Goal: Task Accomplishment & Management: Manage account settings

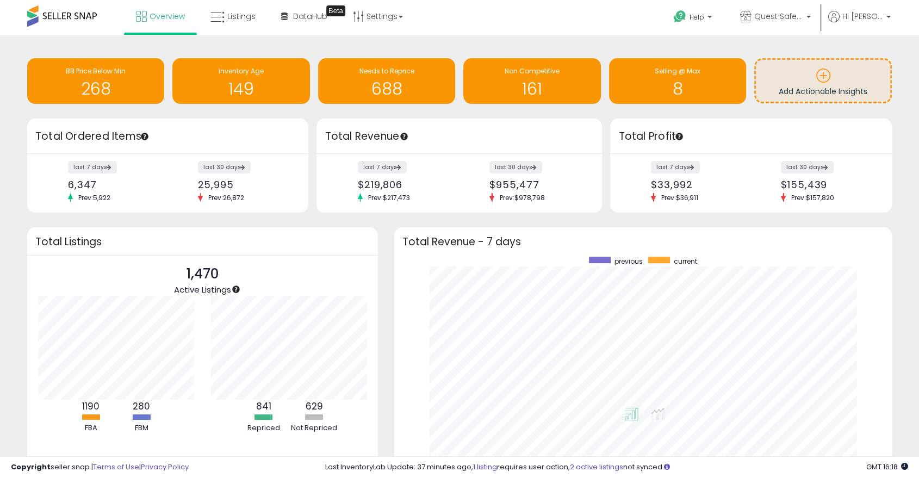
scroll to position [206, 476]
click at [224, 34] on div "Overview Listings Beta" at bounding box center [295, 23] width 607 height 46
click at [226, 17] on link "Listings" at bounding box center [232, 16] width 61 height 33
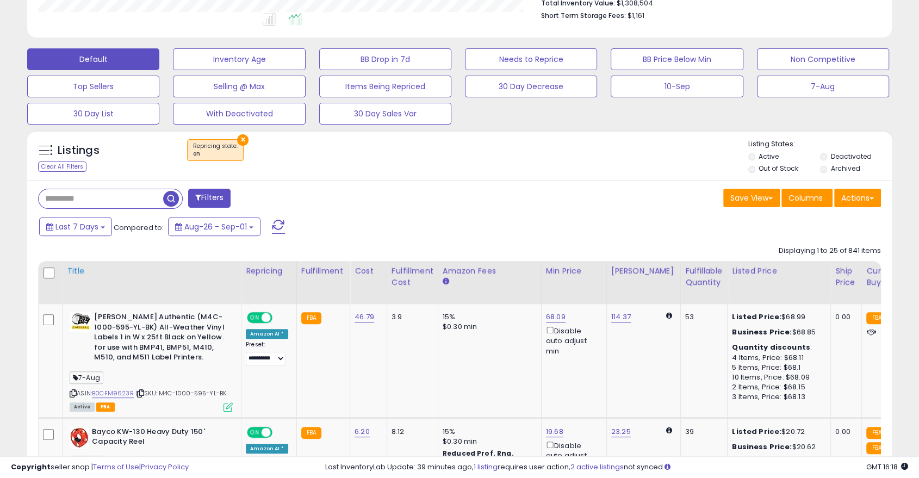
scroll to position [322, 0]
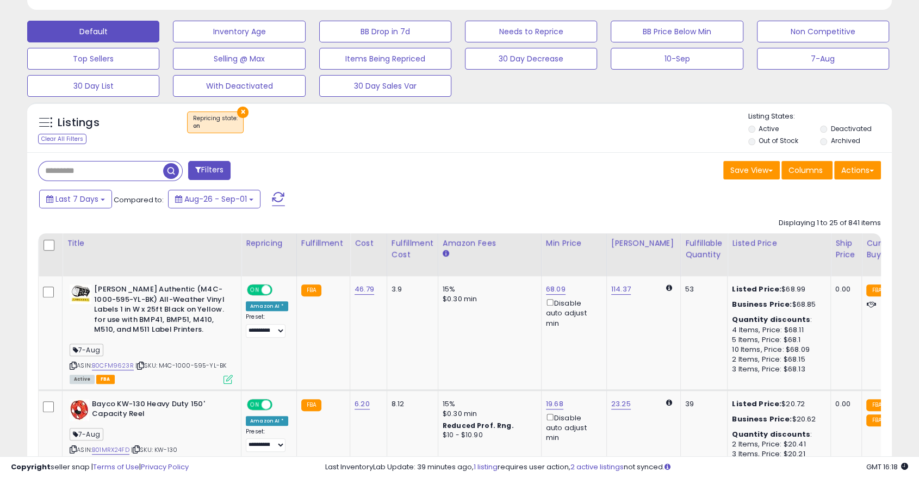
click at [149, 177] on input "text" at bounding box center [101, 171] width 125 height 19
paste input "**********"
type input "**********"
click at [252, 173] on span "button" at bounding box center [254, 171] width 16 height 16
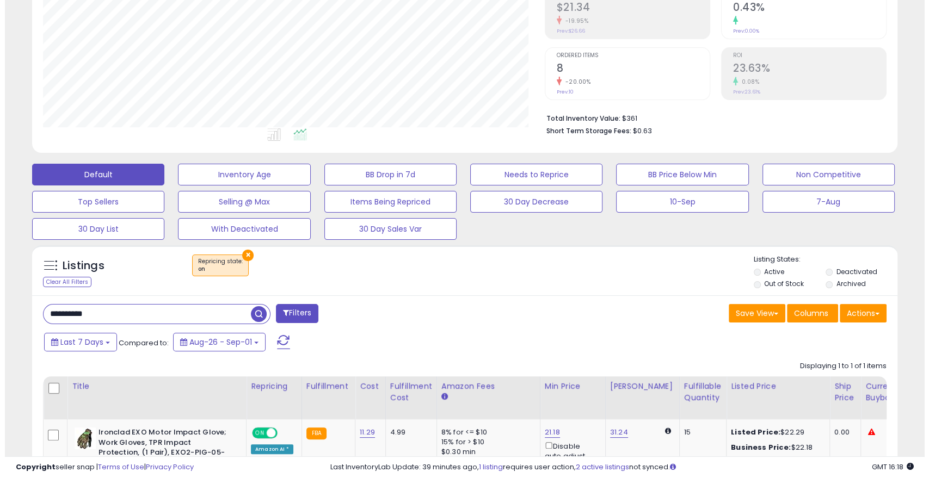
scroll to position [242, 0]
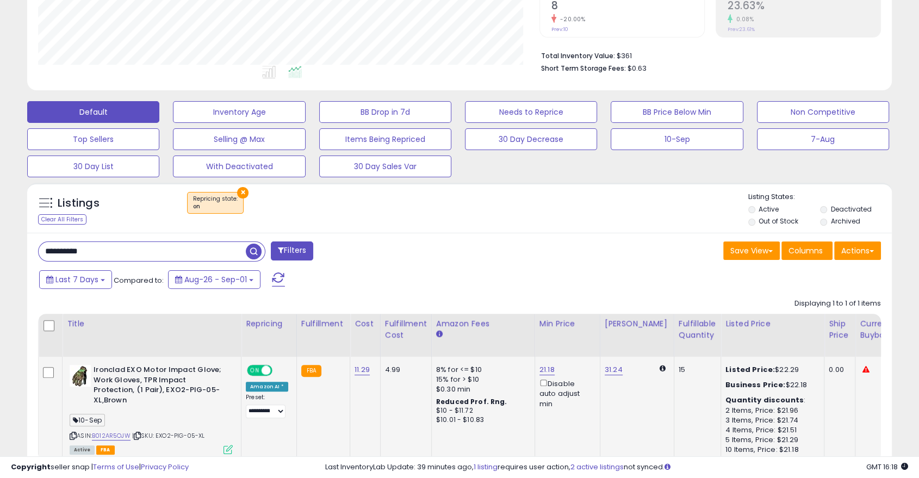
click at [224, 445] on icon at bounding box center [228, 449] width 9 height 9
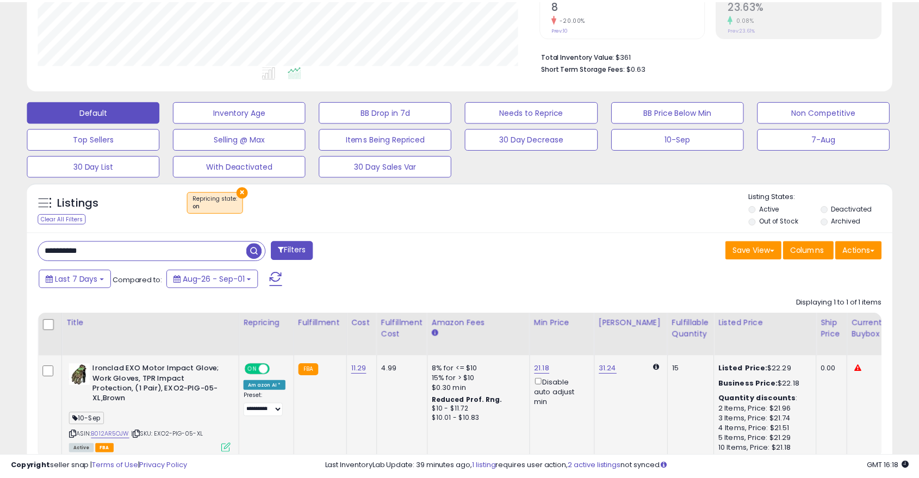
scroll to position [223, 507]
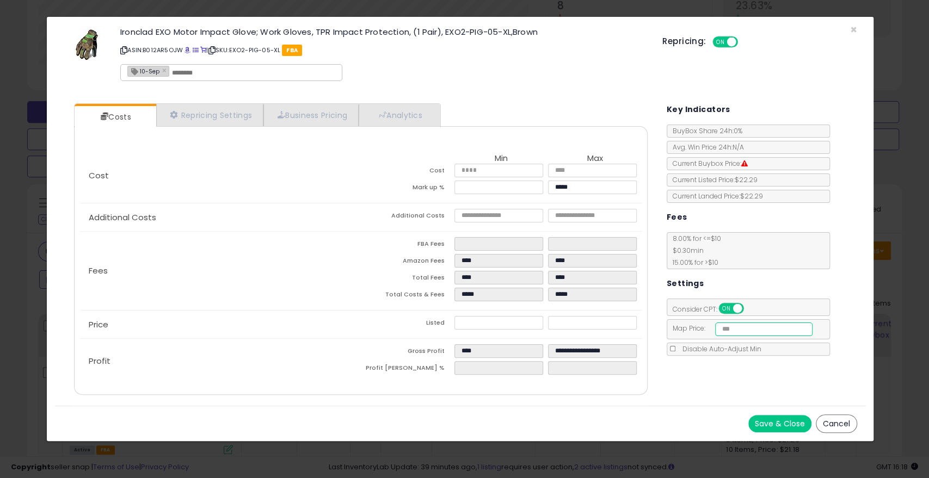
drag, startPoint x: 747, startPoint y: 327, endPoint x: 631, endPoint y: 297, distance: 119.7
click at [642, 303] on div "Costs Repricing Settings Business Pricing Analytics Cost" at bounding box center [460, 250] width 810 height 311
click at [853, 29] on span "×" at bounding box center [853, 30] width 7 height 16
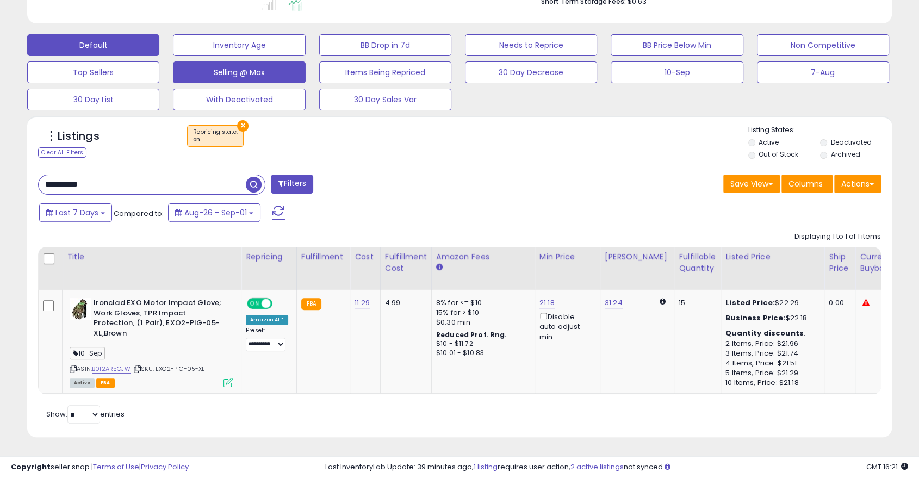
scroll to position [0, 0]
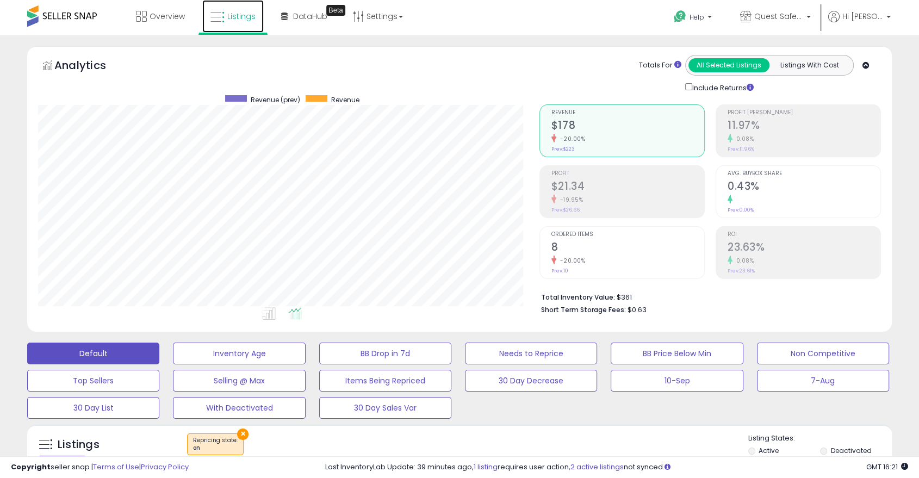
click at [230, 28] on link "Listings" at bounding box center [232, 16] width 61 height 33
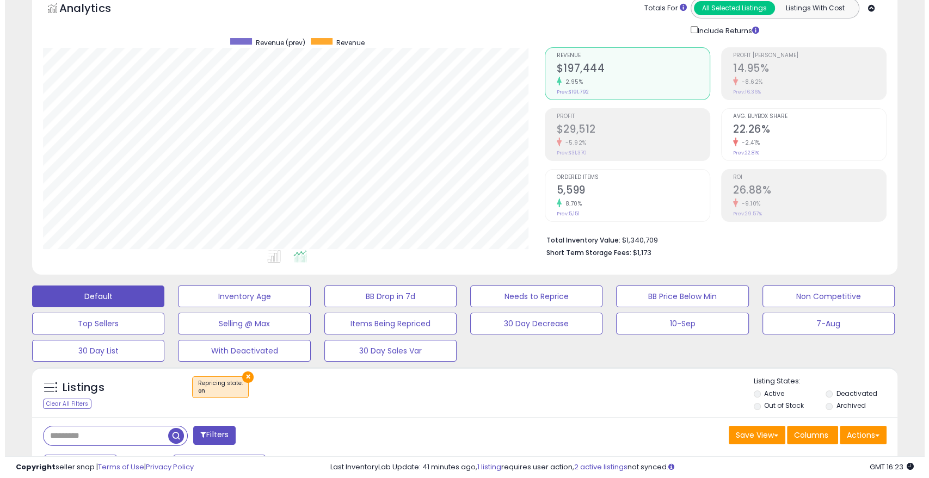
scroll to position [81, 0]
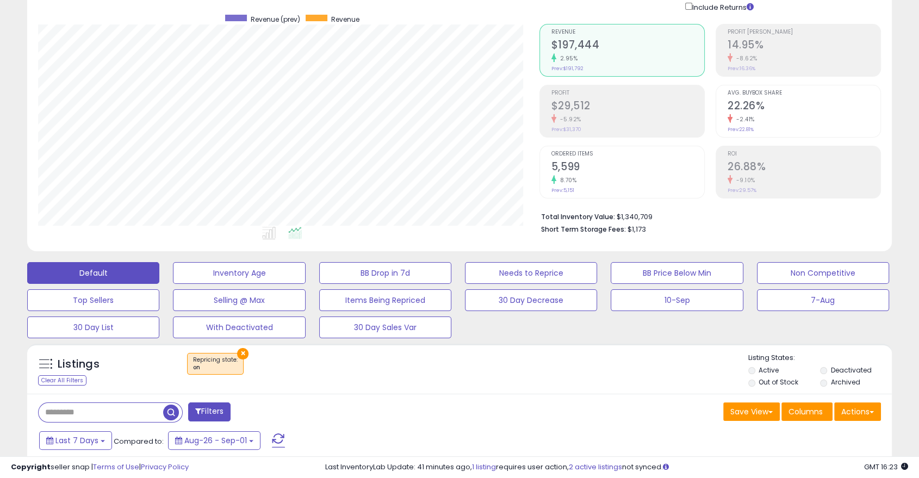
click at [239, 350] on button "×" at bounding box center [242, 353] width 11 height 11
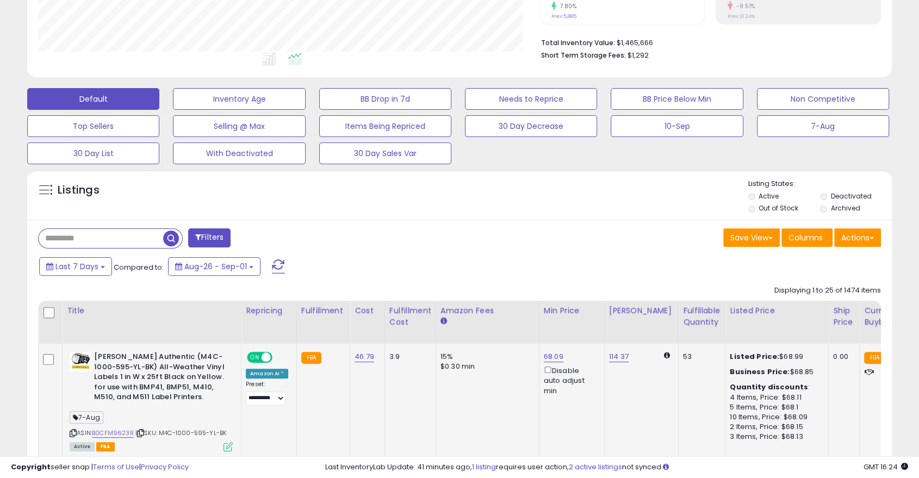
scroll to position [322, 0]
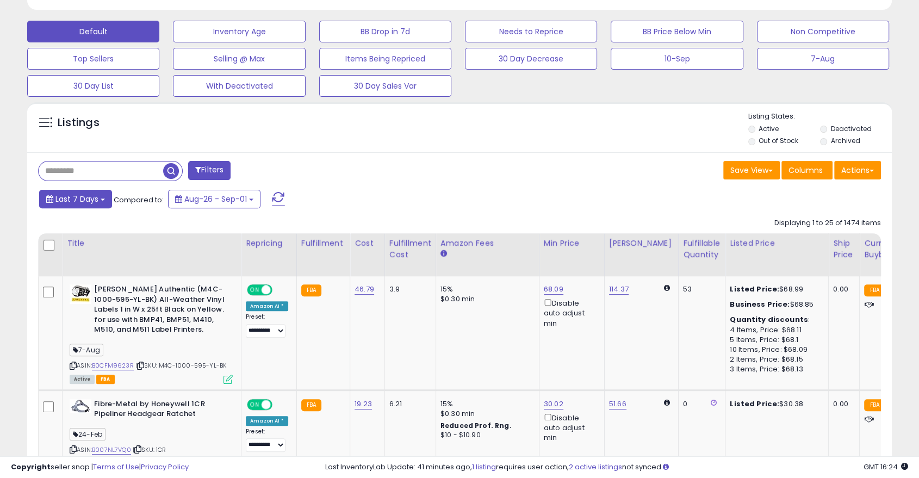
click at [96, 194] on span "Last 7 Days" at bounding box center [76, 199] width 43 height 11
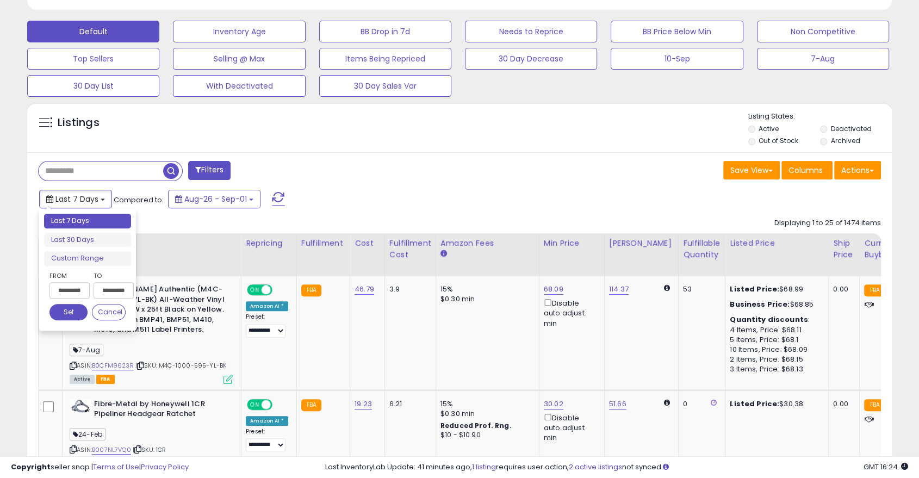
type input "**********"
click at [81, 283] on input "**********" at bounding box center [70, 290] width 40 height 16
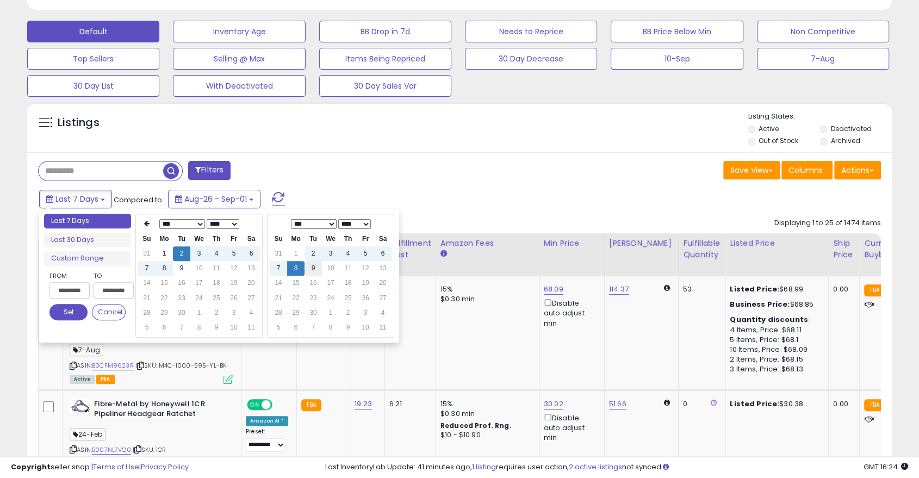
click at [309, 271] on td "9" at bounding box center [313, 268] width 17 height 15
type input "**********"
click at [77, 312] on button "Set" at bounding box center [69, 312] width 38 height 16
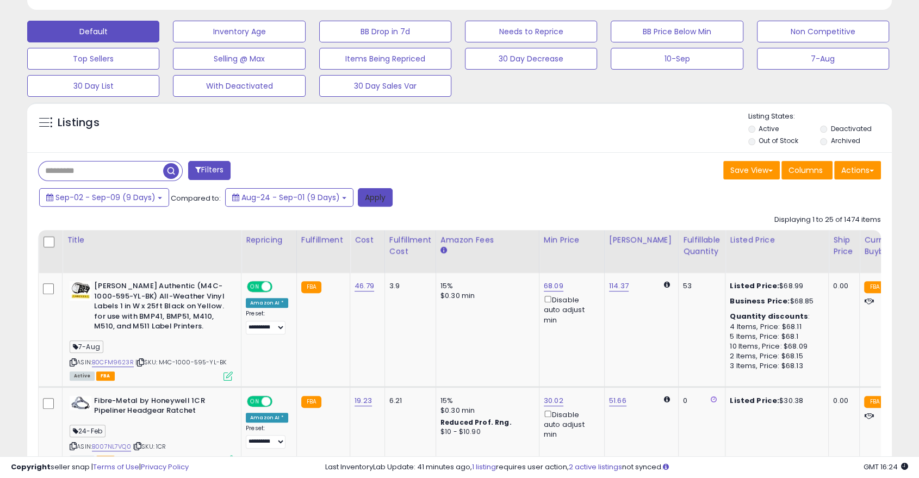
click at [369, 198] on button "Apply" at bounding box center [375, 197] width 35 height 18
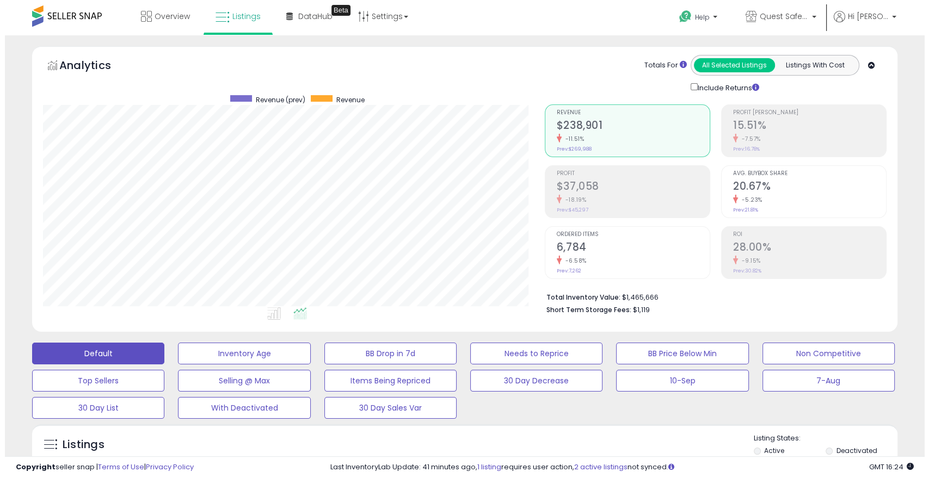
scroll to position [223, 501]
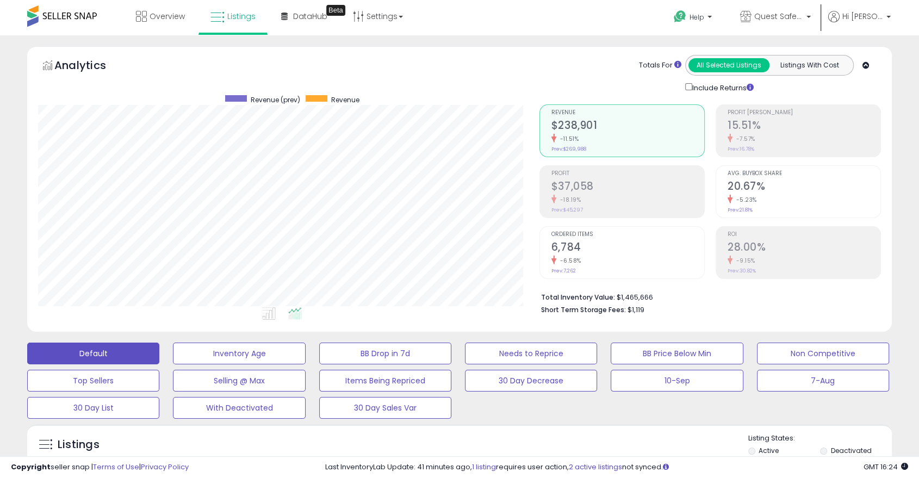
click at [579, 188] on h2 "$37,058" at bounding box center [628, 187] width 153 height 15
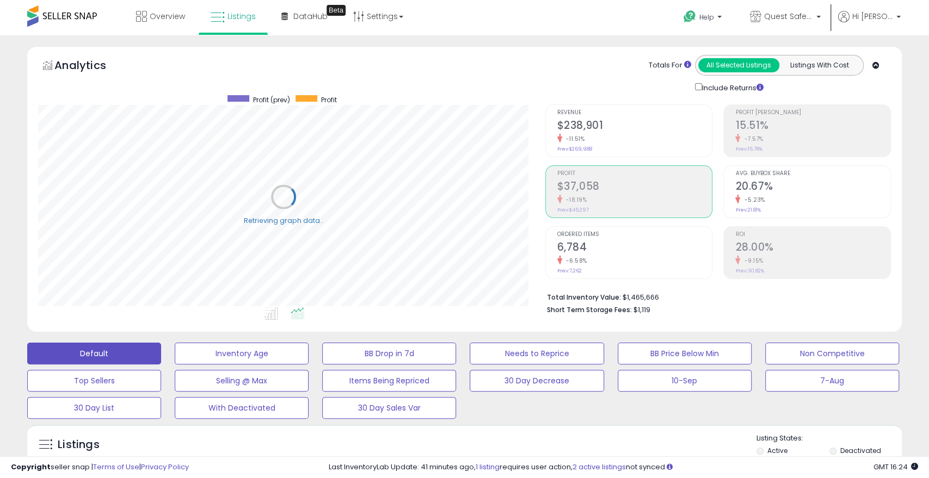
scroll to position [543854, 543576]
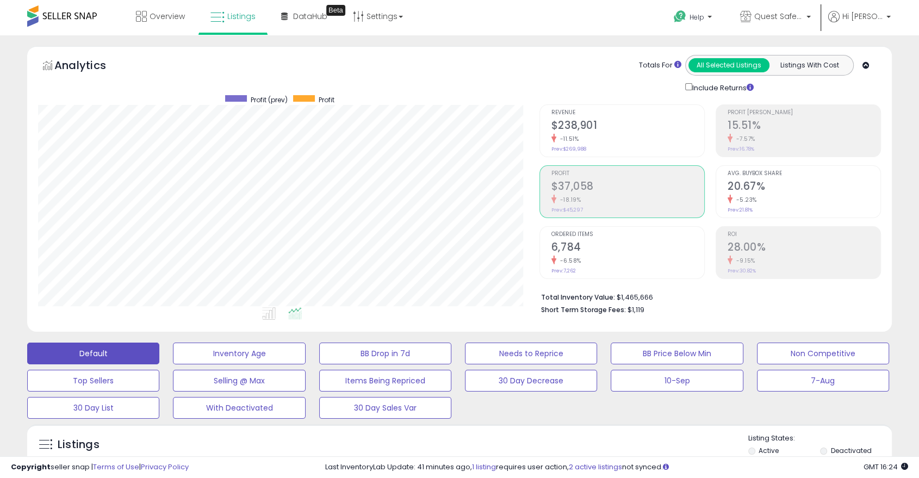
click at [588, 138] on div "-11.51%" at bounding box center [628, 139] width 153 height 10
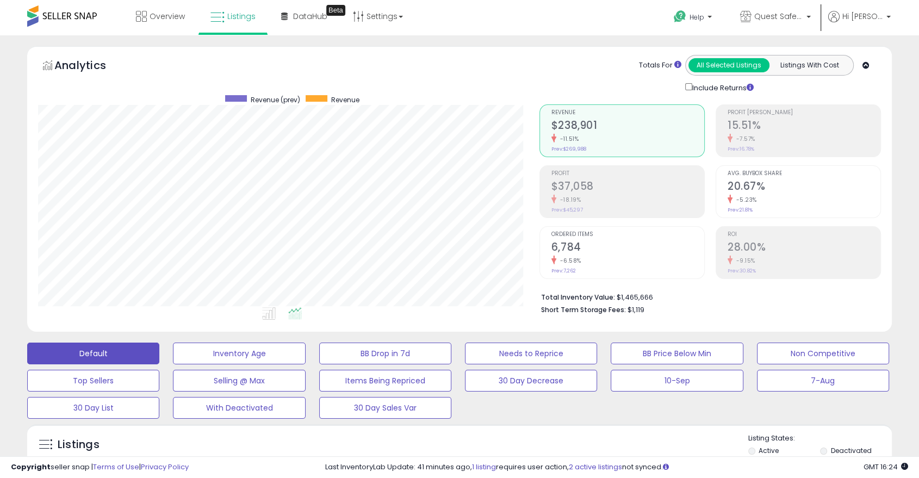
click at [780, 135] on div "-7.57%" at bounding box center [804, 139] width 153 height 10
